Goal: Task Accomplishment & Management: Manage account settings

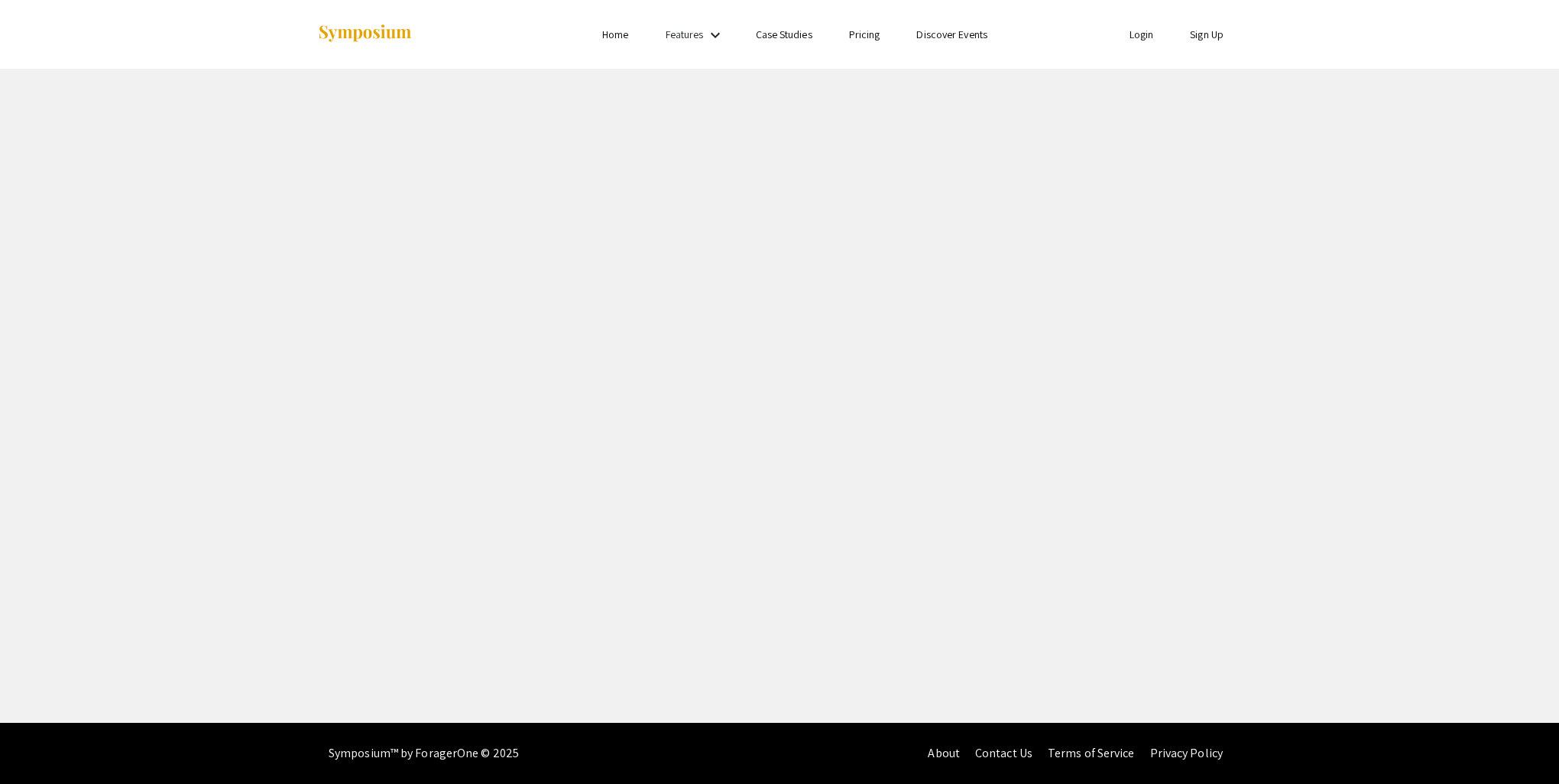
click at [395, 36] on div at bounding box center [469, 34] width 305 height 69
click at [395, 36] on img at bounding box center [365, 34] width 96 height 21
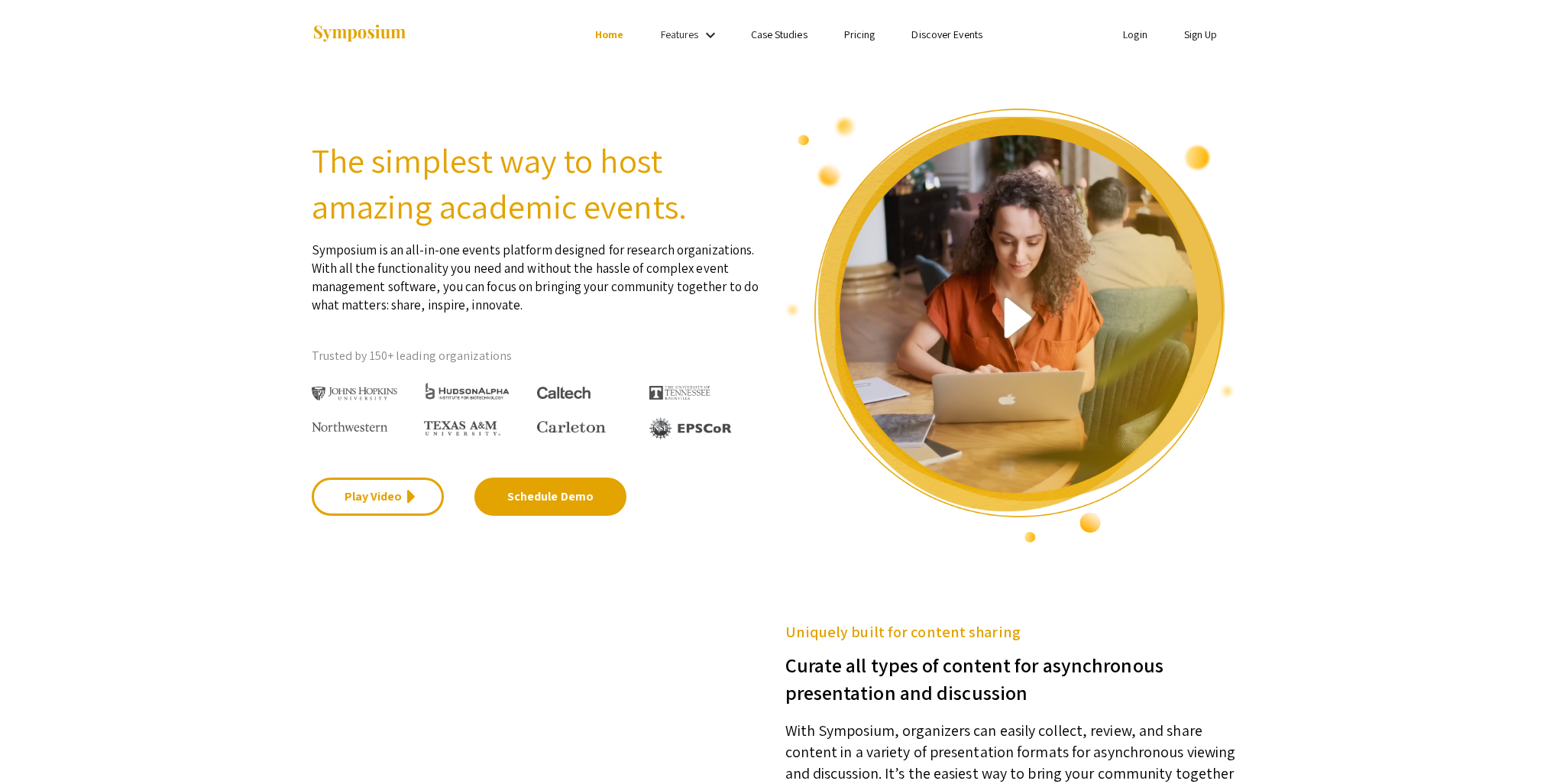
click at [1136, 32] on link "Login" at bounding box center [1135, 34] width 25 height 13
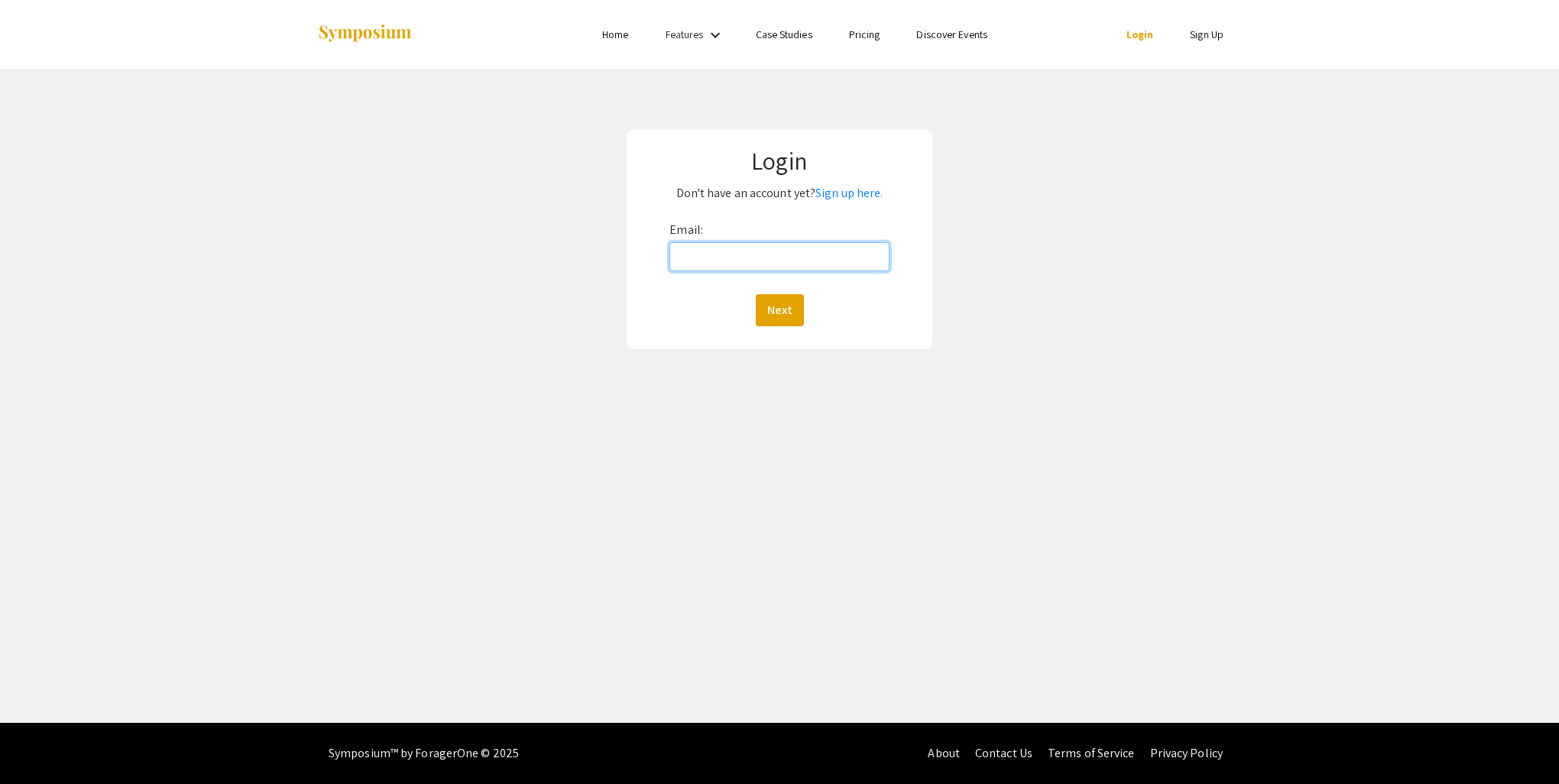
click at [711, 266] on input "Email:" at bounding box center [779, 257] width 219 height 29
type input "[EMAIL_ADDRESS][DOMAIN_NAME]"
click at [793, 307] on button "Next" at bounding box center [780, 310] width 48 height 33
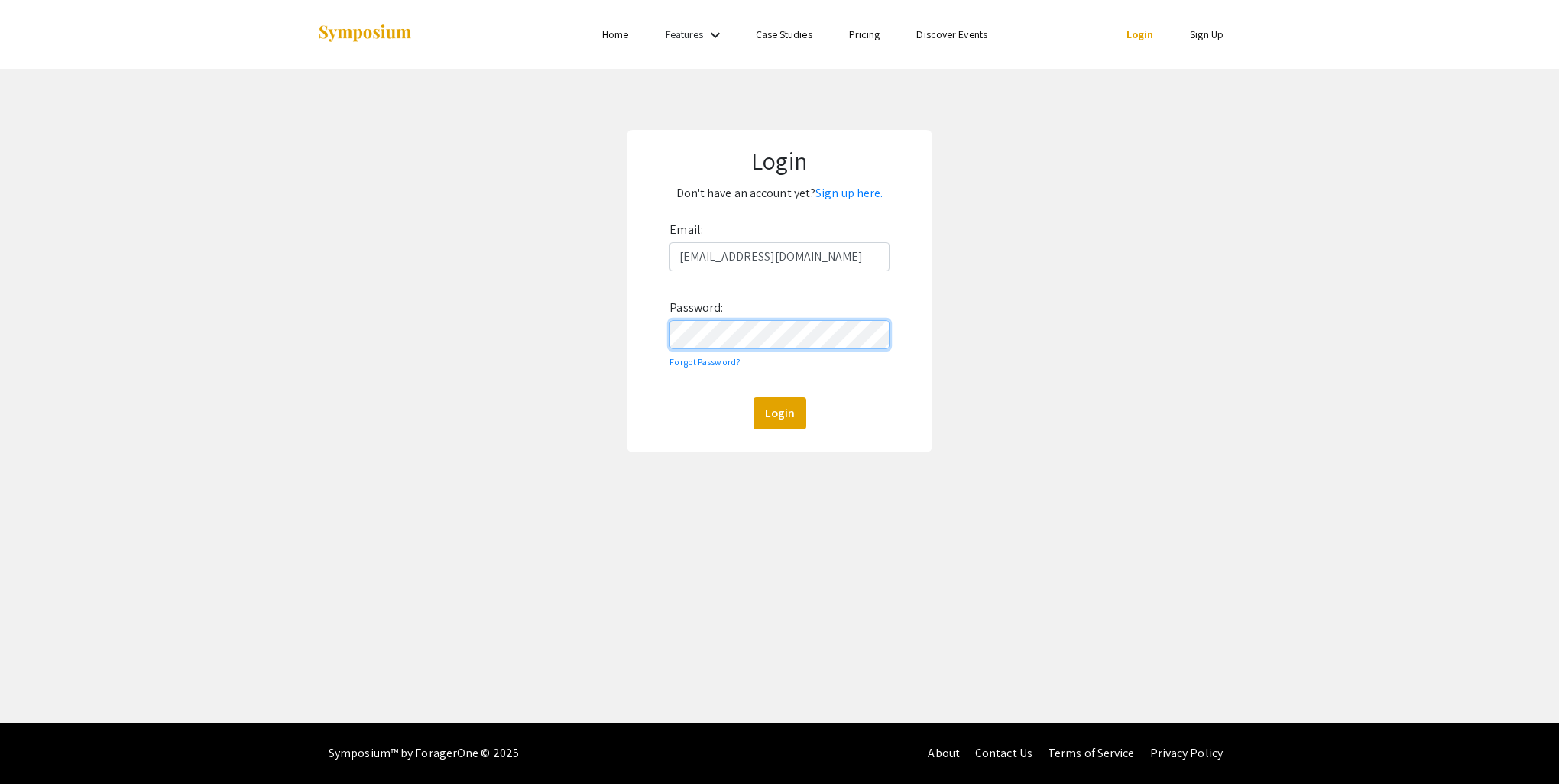
click at [754, 397] on button "Login" at bounding box center [780, 414] width 53 height 33
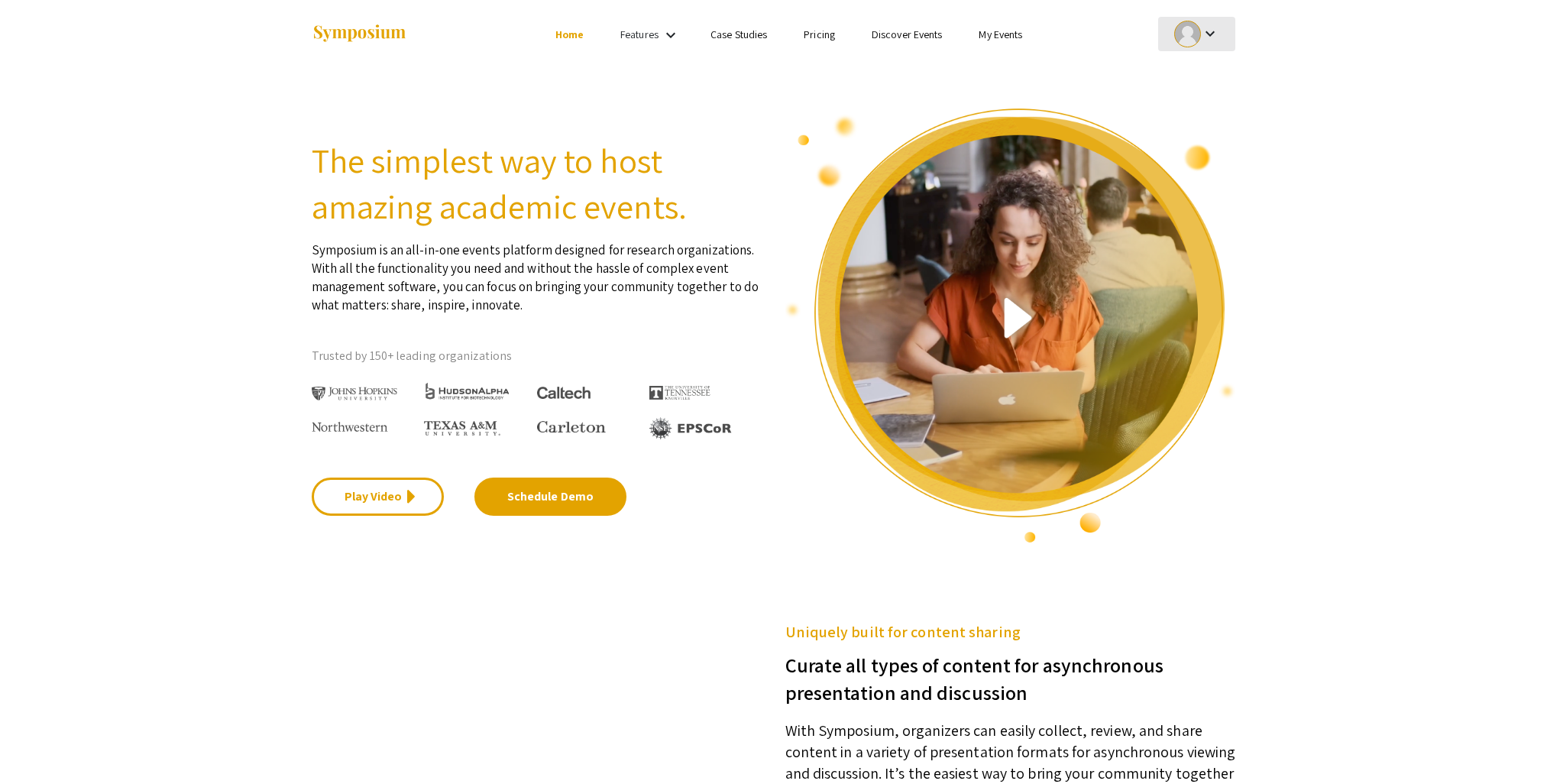
click at [1211, 39] on mat-icon "keyboard_arrow_down" at bounding box center [1209, 34] width 18 height 18
click at [1212, 116] on button "My Submissions" at bounding box center [1204, 112] width 94 height 36
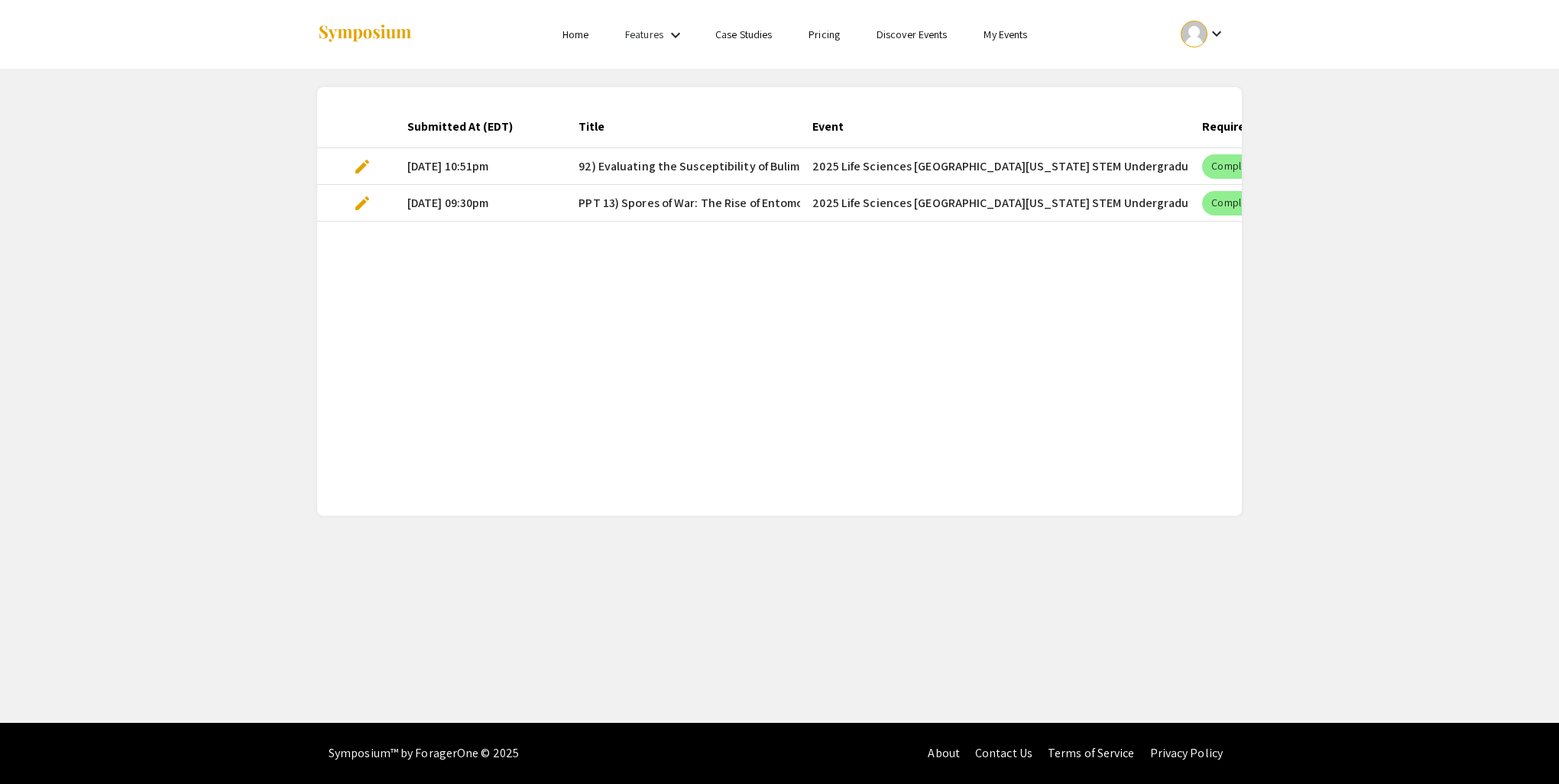
click at [1068, 202] on mat-cell "2025 Life Sciences [GEOGRAPHIC_DATA][US_STATE] STEM Undergraduate Symposium" at bounding box center [994, 203] width 390 height 36
click at [1066, 202] on mat-cell "2025 Life Sciences [GEOGRAPHIC_DATA][US_STATE] STEM Undergraduate Symposium" at bounding box center [994, 203] width 390 height 36
click at [1231, 198] on mat-chip "Complete" at bounding box center [1232, 203] width 62 height 25
click at [1215, 206] on mat-chip "Complete" at bounding box center [1232, 203] width 62 height 25
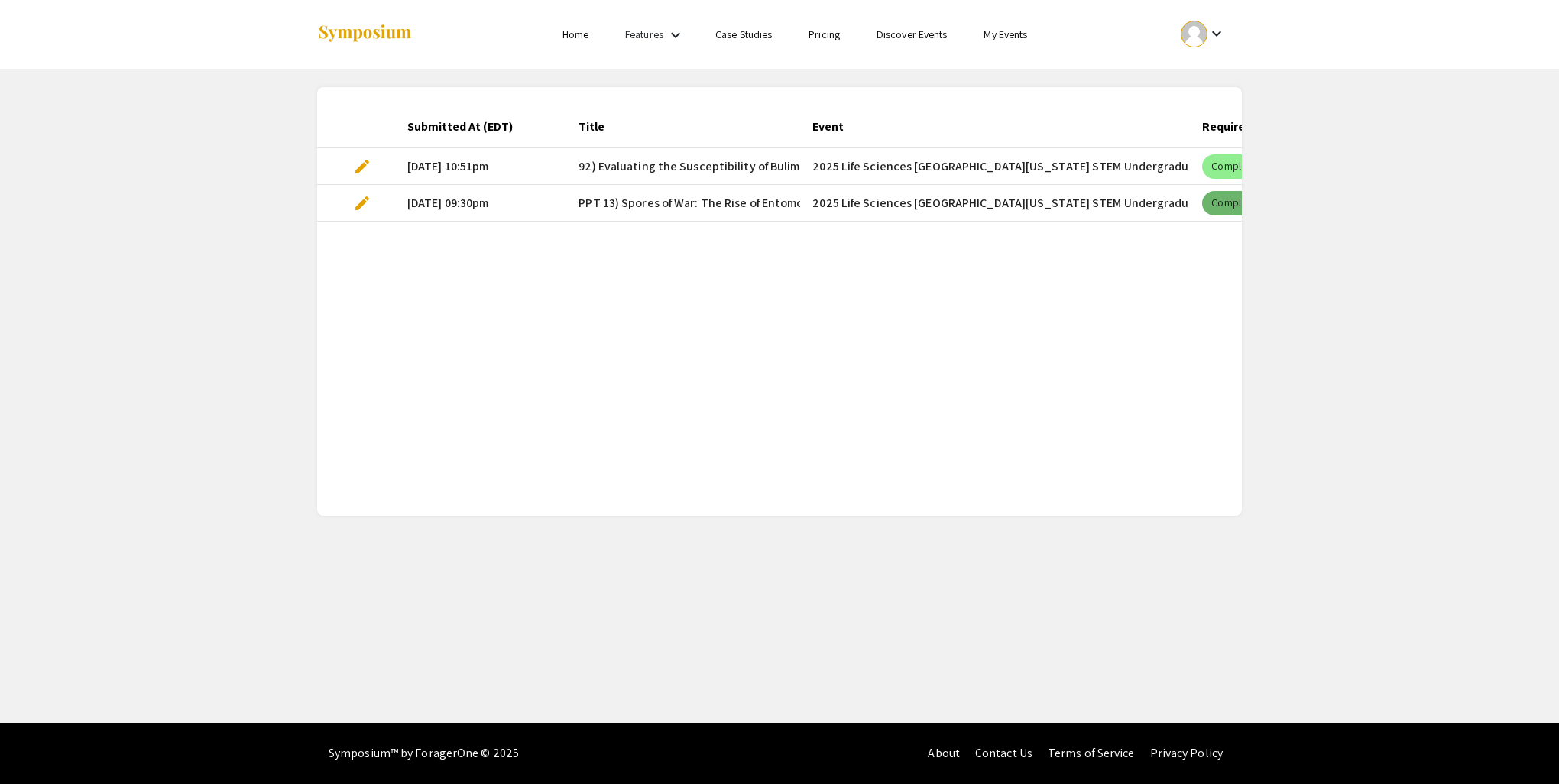
click at [1215, 206] on mat-chip "Complete" at bounding box center [1232, 203] width 62 height 25
click at [458, 200] on mat-cell "[DATE] 09:30pm" at bounding box center [480, 203] width 171 height 36
drag, startPoint x: 458, startPoint y: 200, endPoint x: 621, endPoint y: 195, distance: 163.1
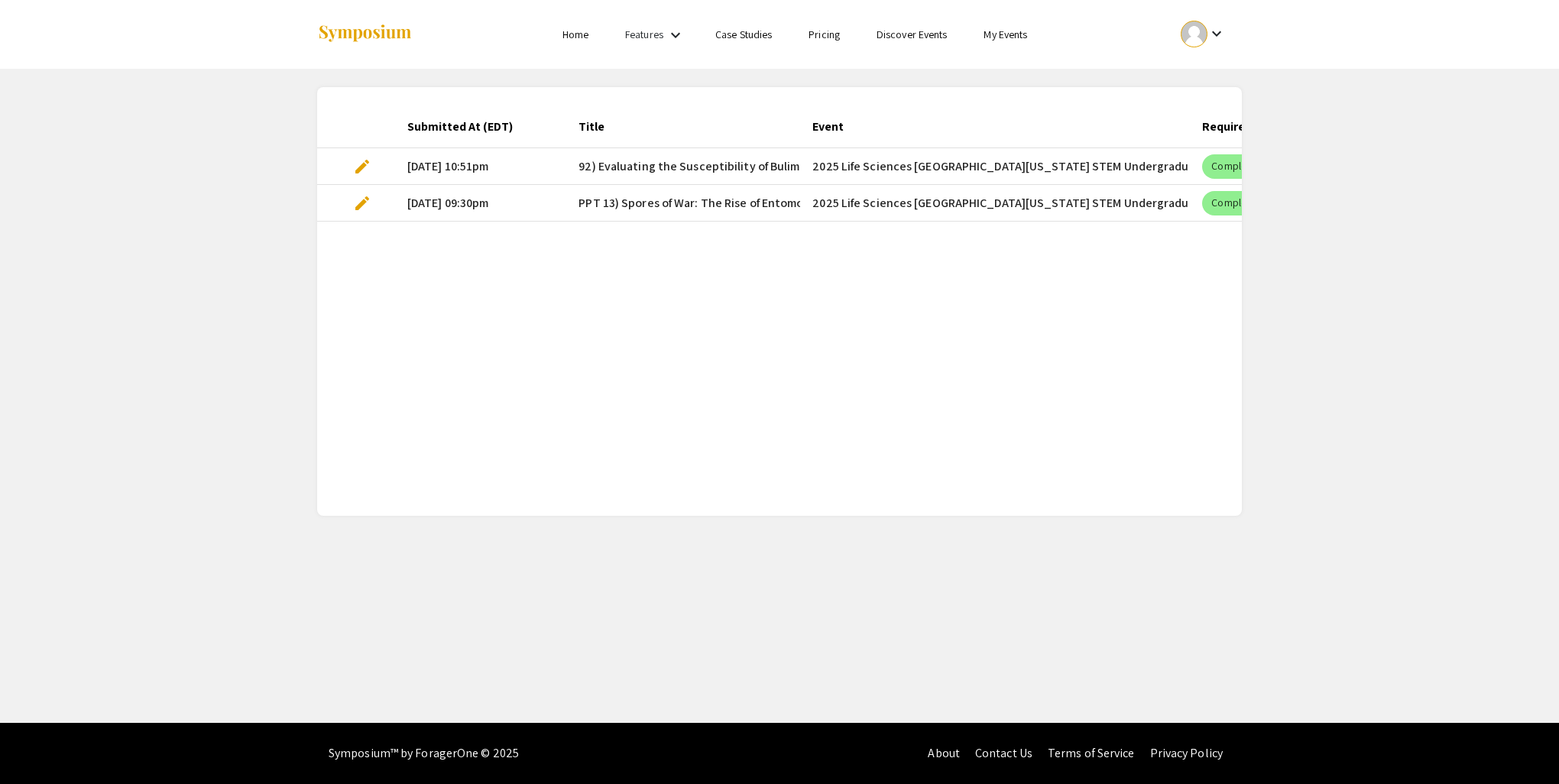
drag, startPoint x: 621, startPoint y: 195, endPoint x: 417, endPoint y: 196, distance: 204.0
click at [420, 196] on mat-cell "[DATE] 09:30pm" at bounding box center [480, 203] width 171 height 36
click at [365, 202] on span "edit" at bounding box center [362, 203] width 18 height 18
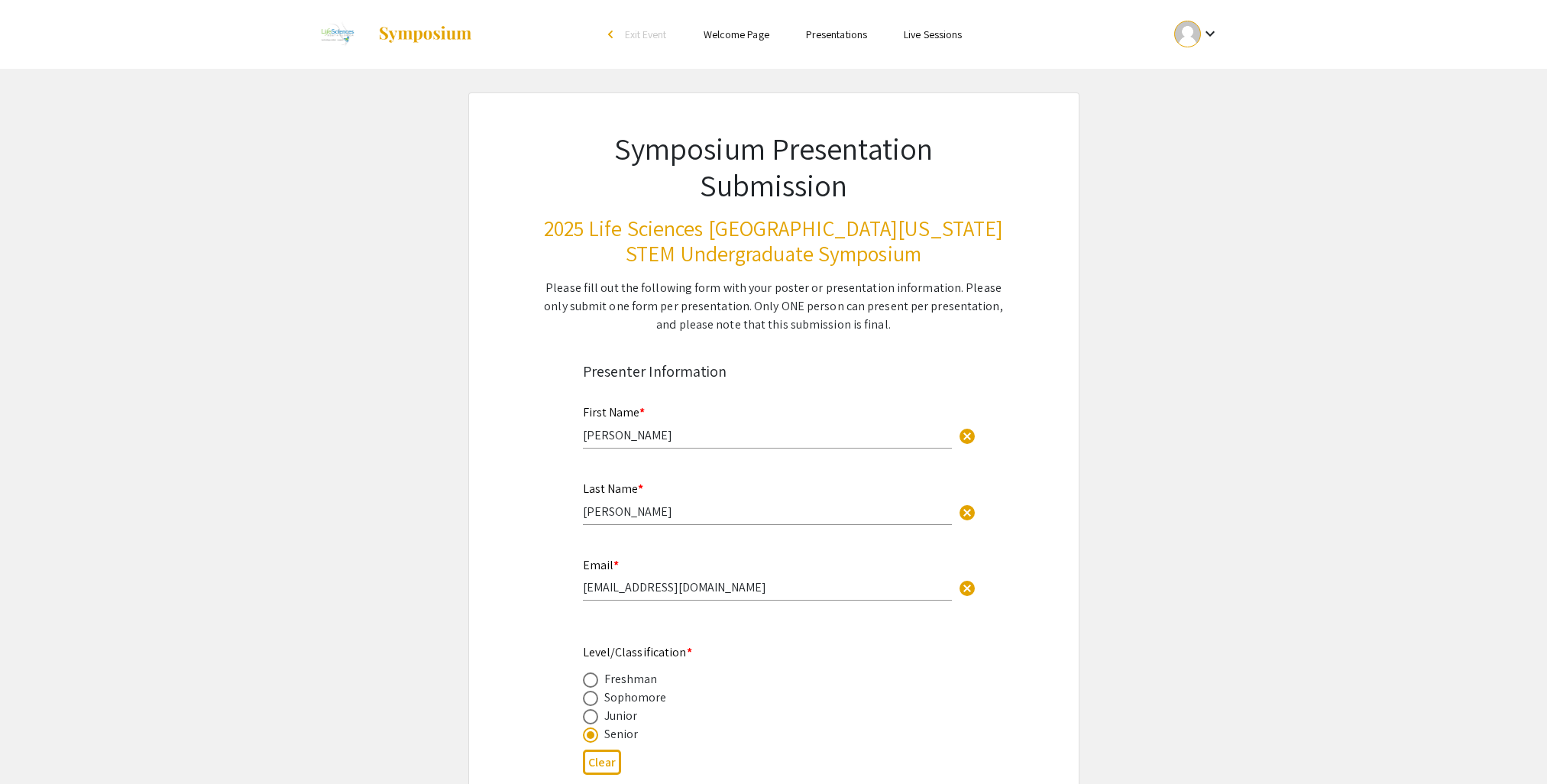
select select "custom"
type input "0"
select select "custom"
type input "1"
select select "auto"
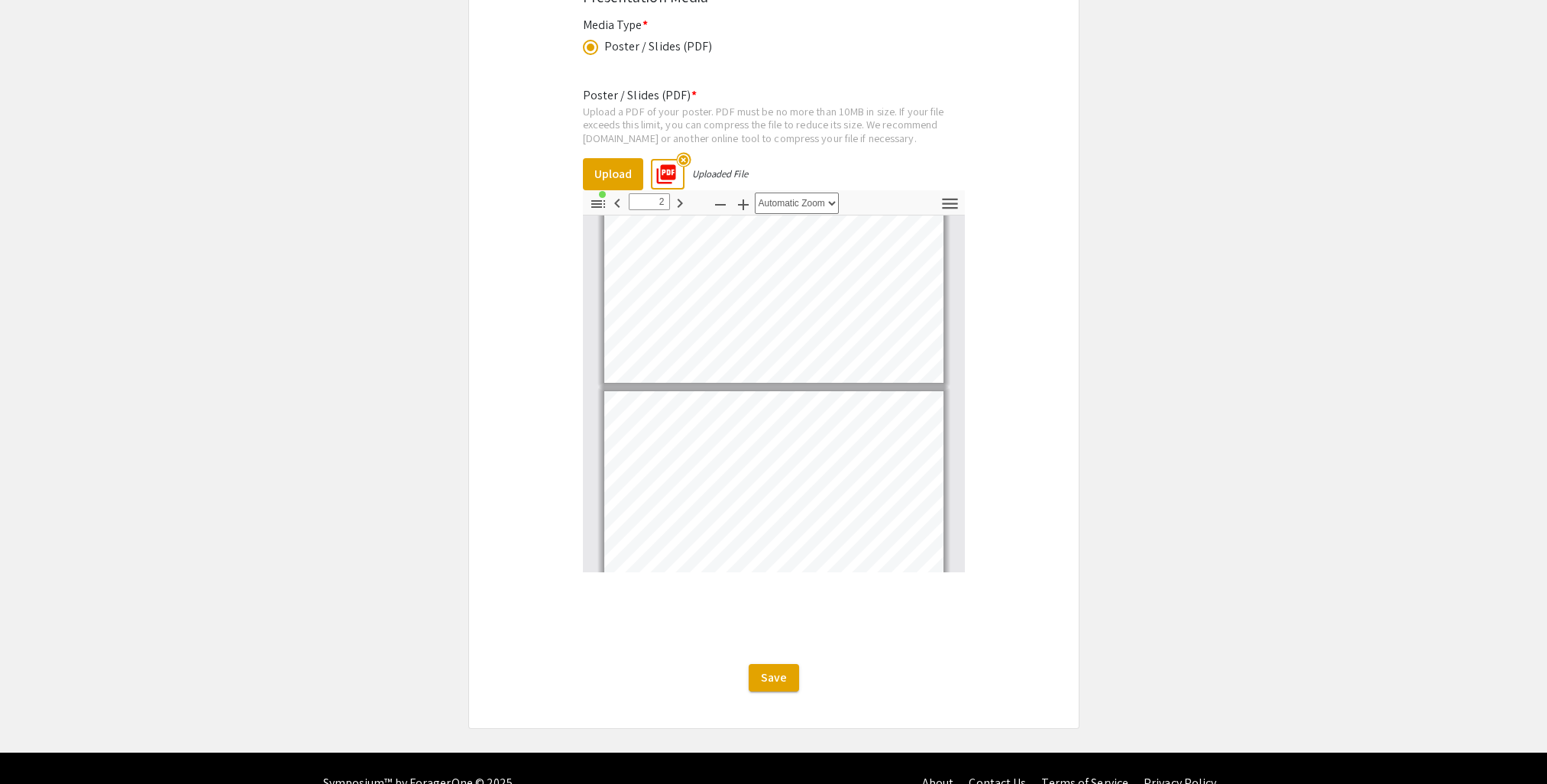
type input "1"
